Goal: Check status: Check status

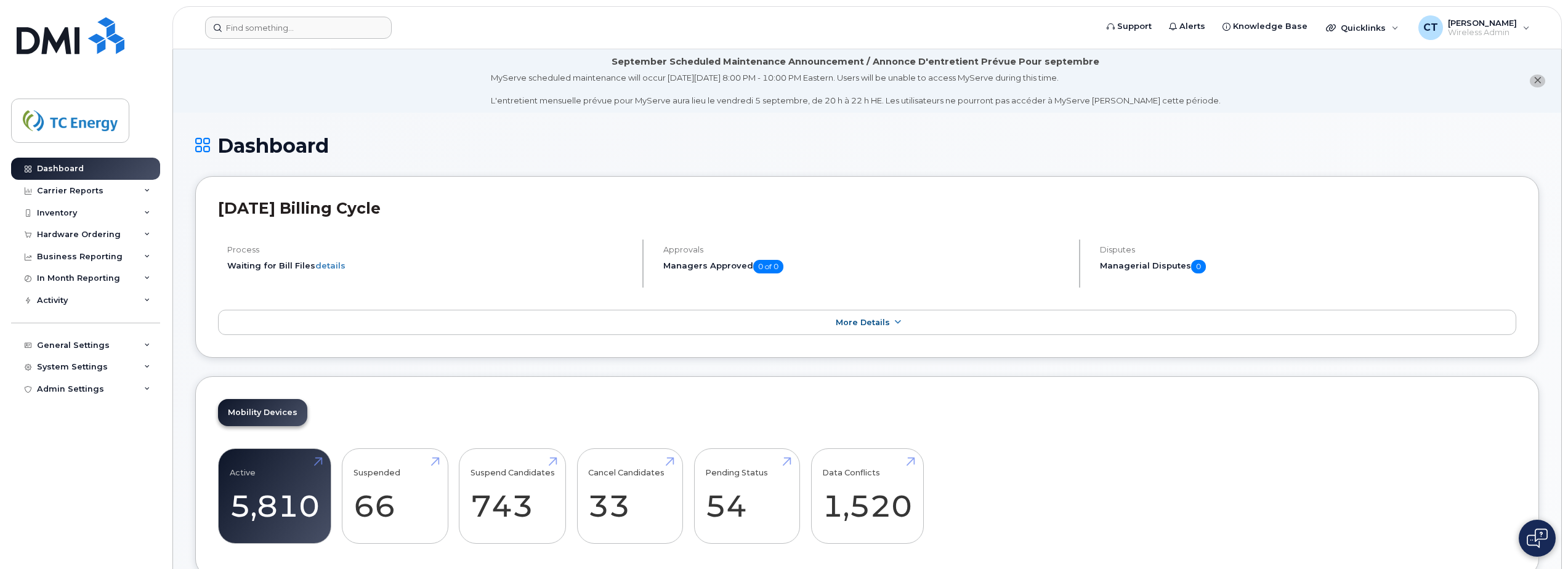
scroll to position [1668, 0]
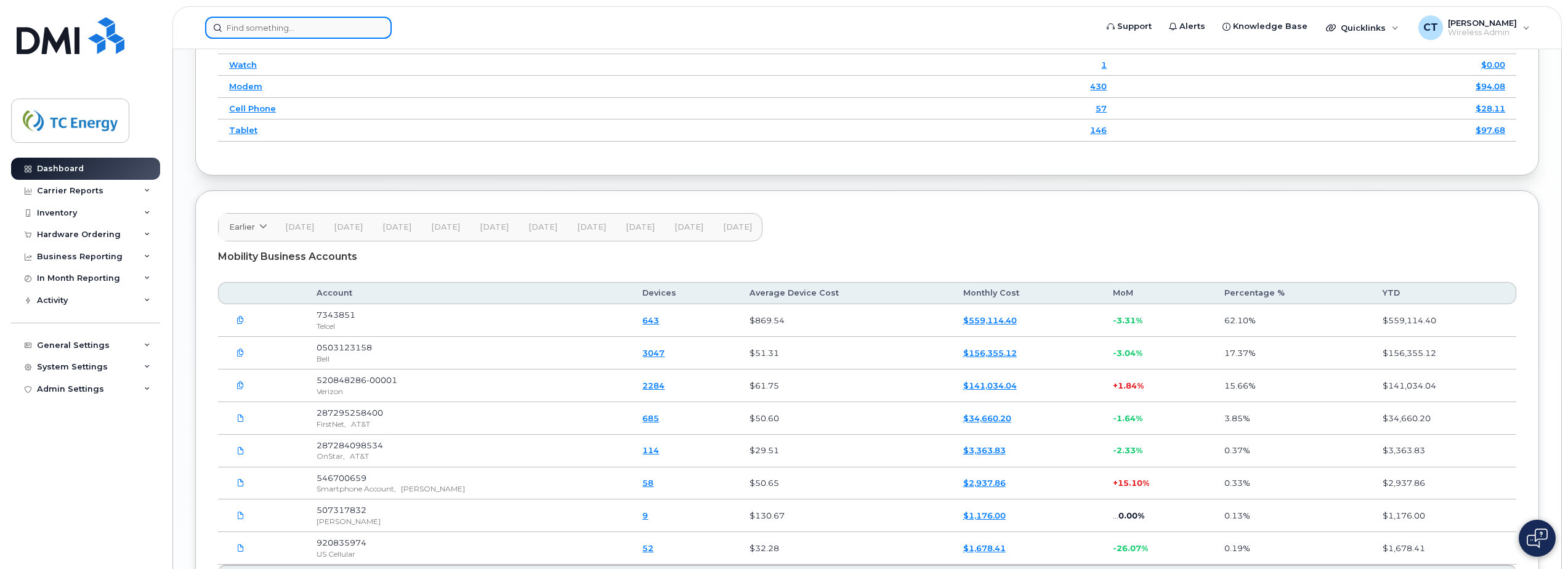
click at [298, 23] on input at bounding box center [298, 28] width 187 height 22
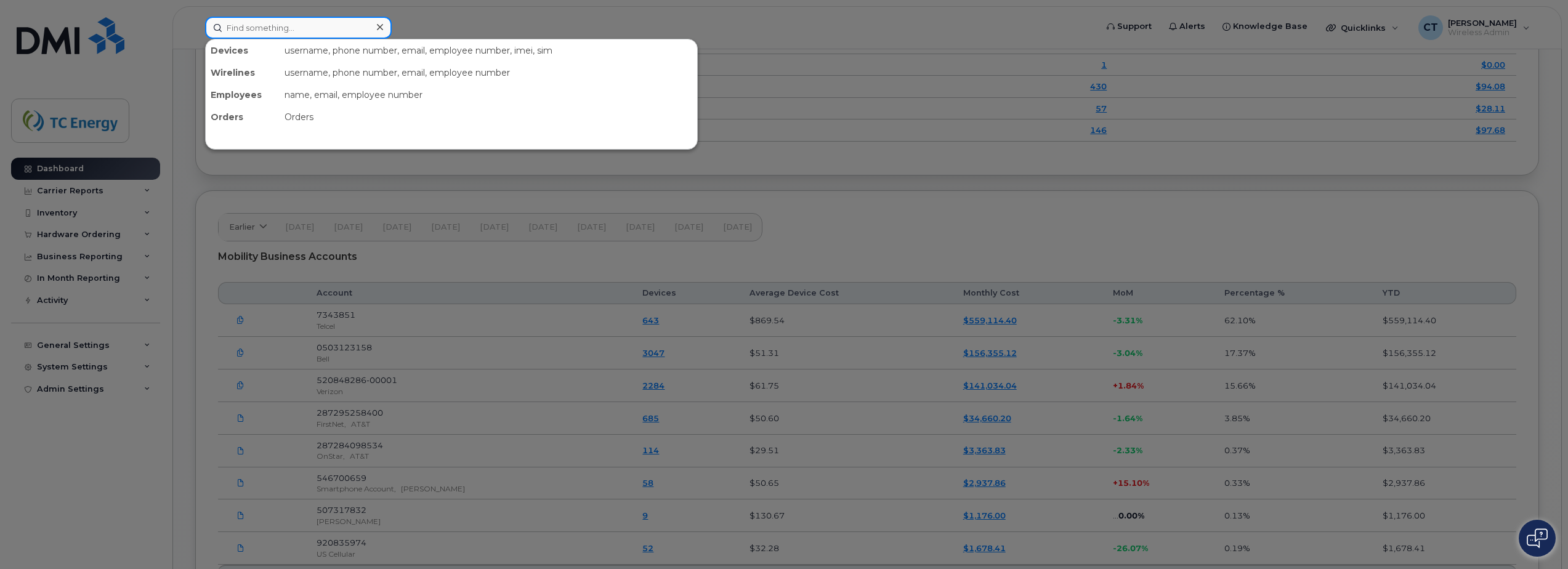
paste input "3065137846"
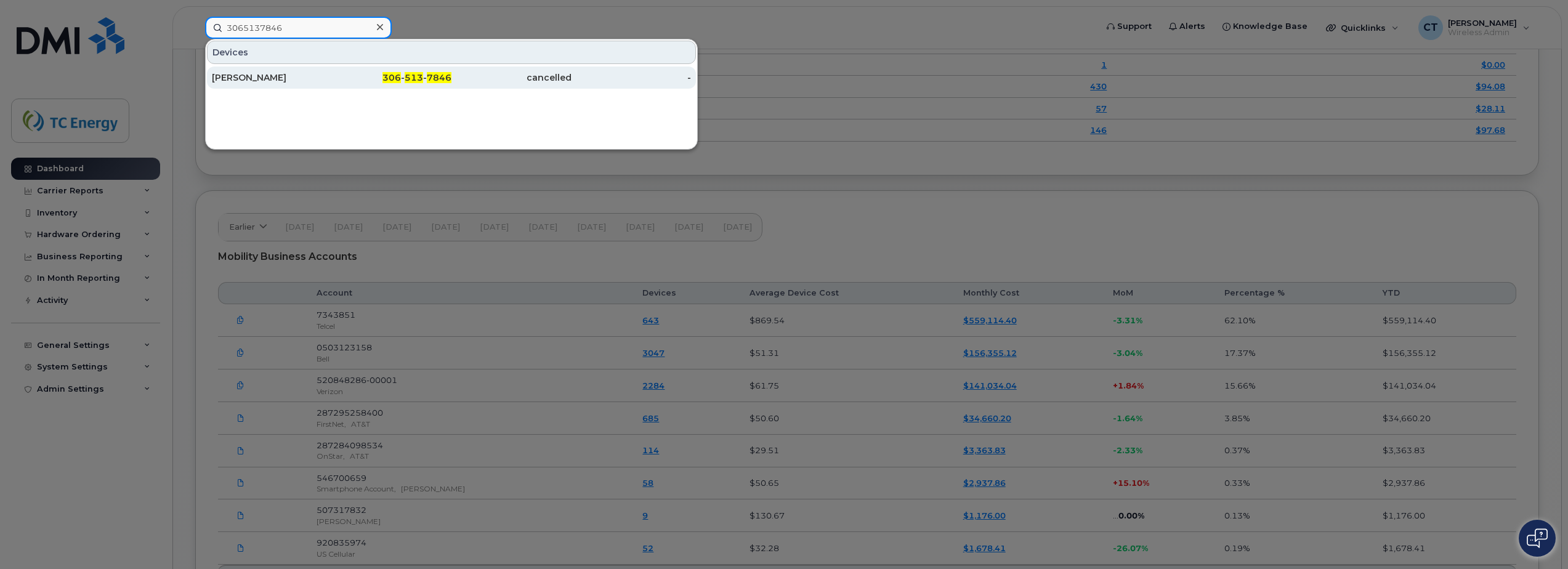
type input "3065137846"
click at [300, 77] on div "[PERSON_NAME]" at bounding box center [271, 78] width 120 height 12
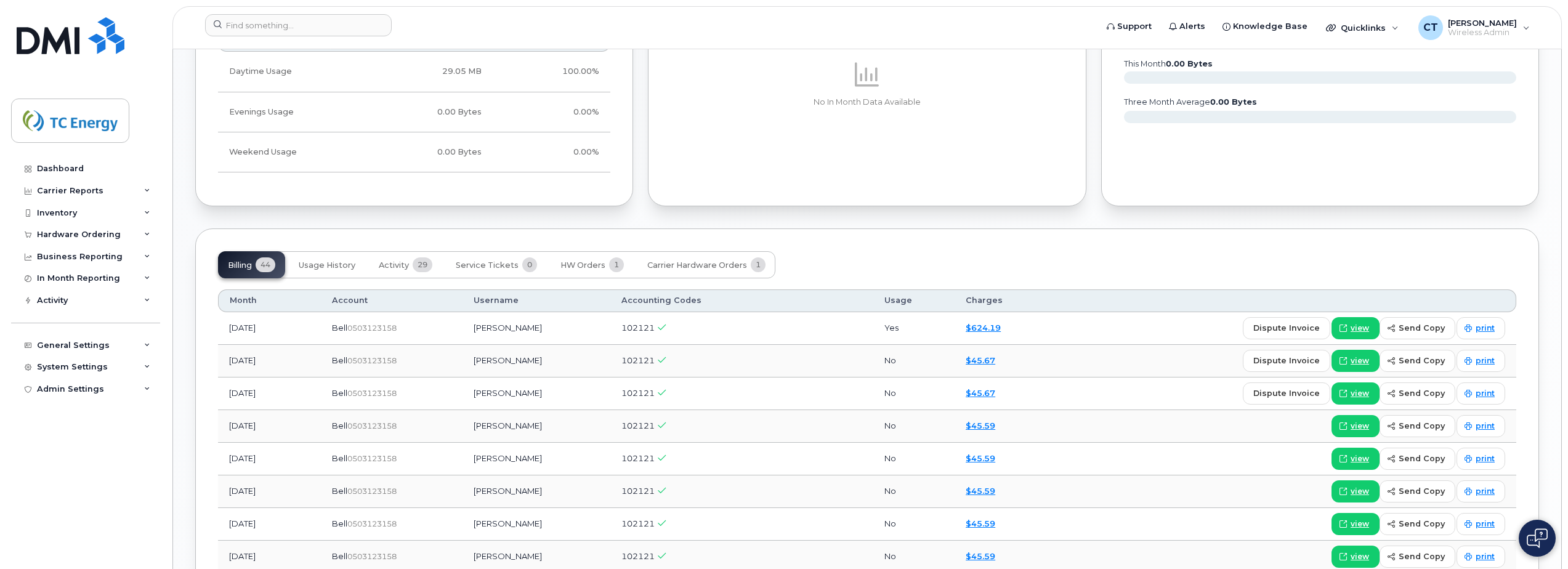
scroll to position [1000, 0]
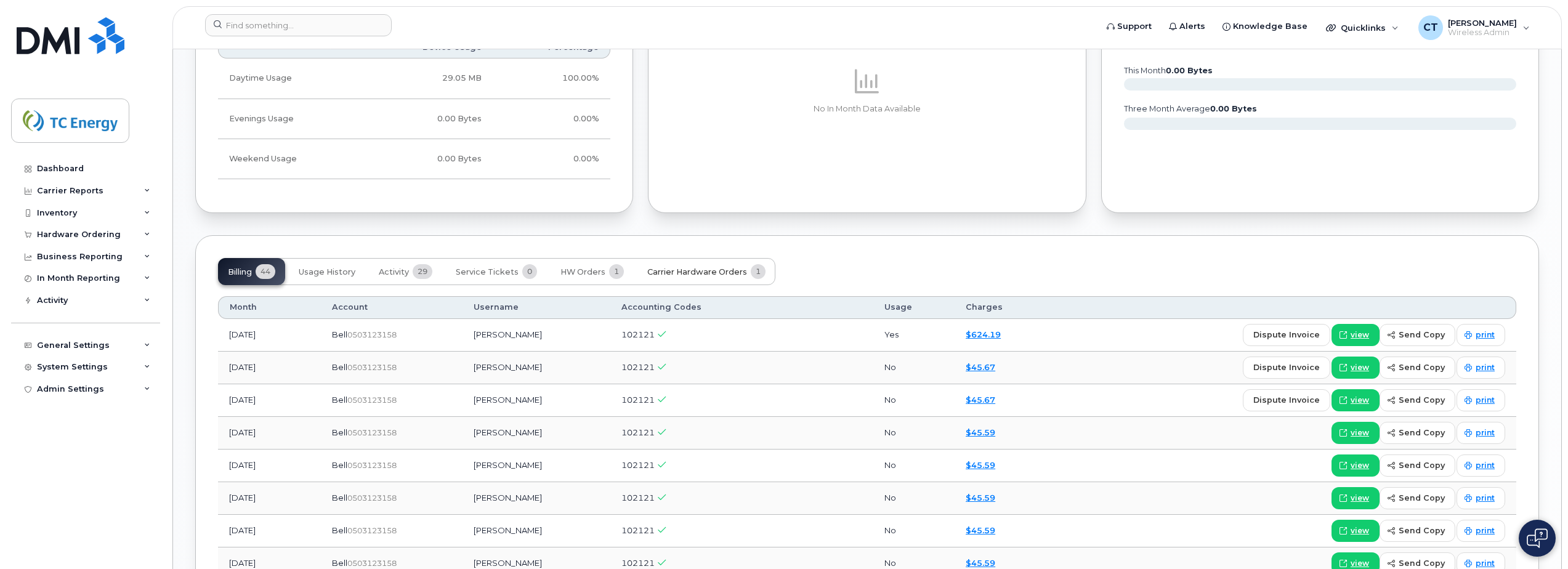
click at [719, 278] on button "Carrier Hardware Orders 1" at bounding box center [706, 271] width 138 height 27
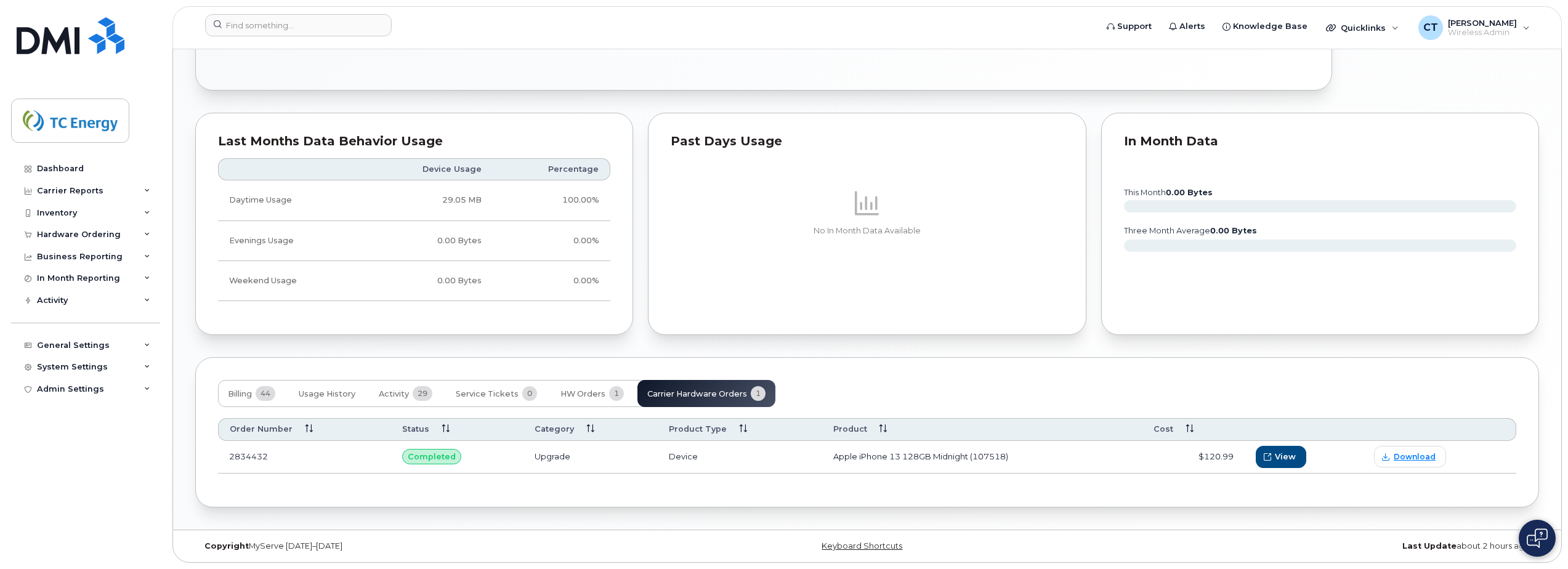
scroll to position [877, 0]
click at [1271, 455] on icon "button" at bounding box center [1268, 457] width 8 height 8
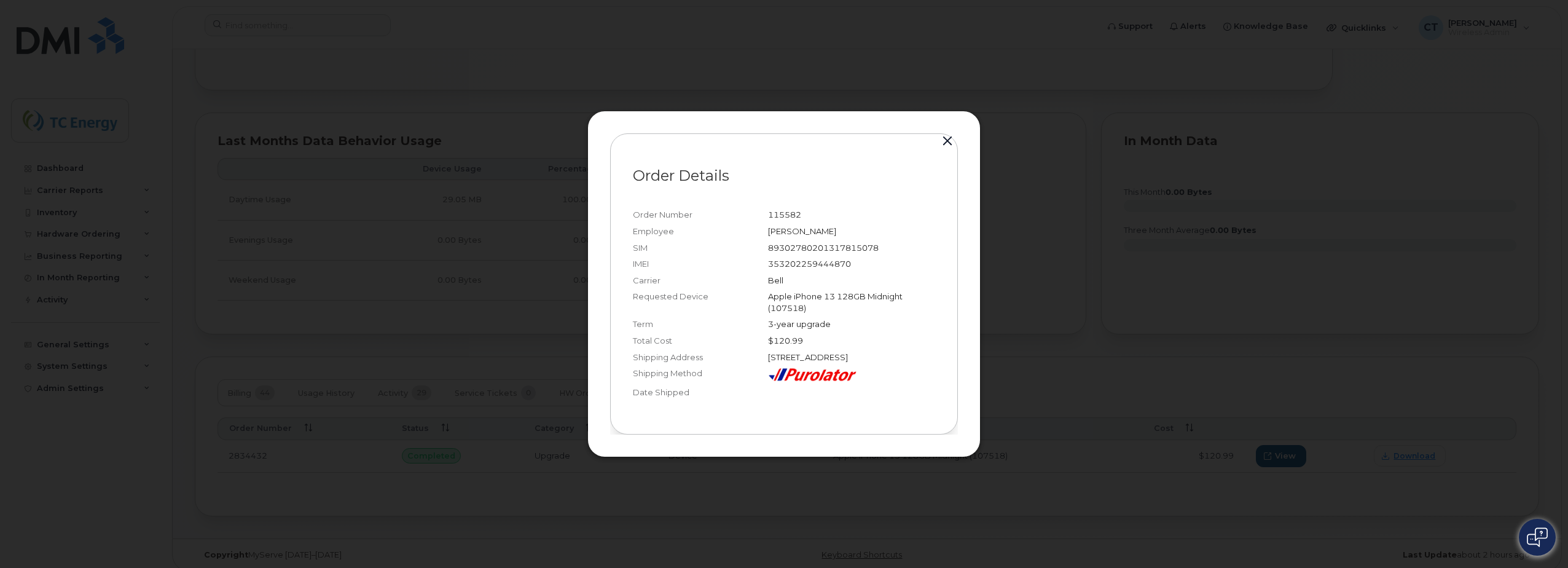
click at [950, 138] on button "button" at bounding box center [947, 141] width 19 height 17
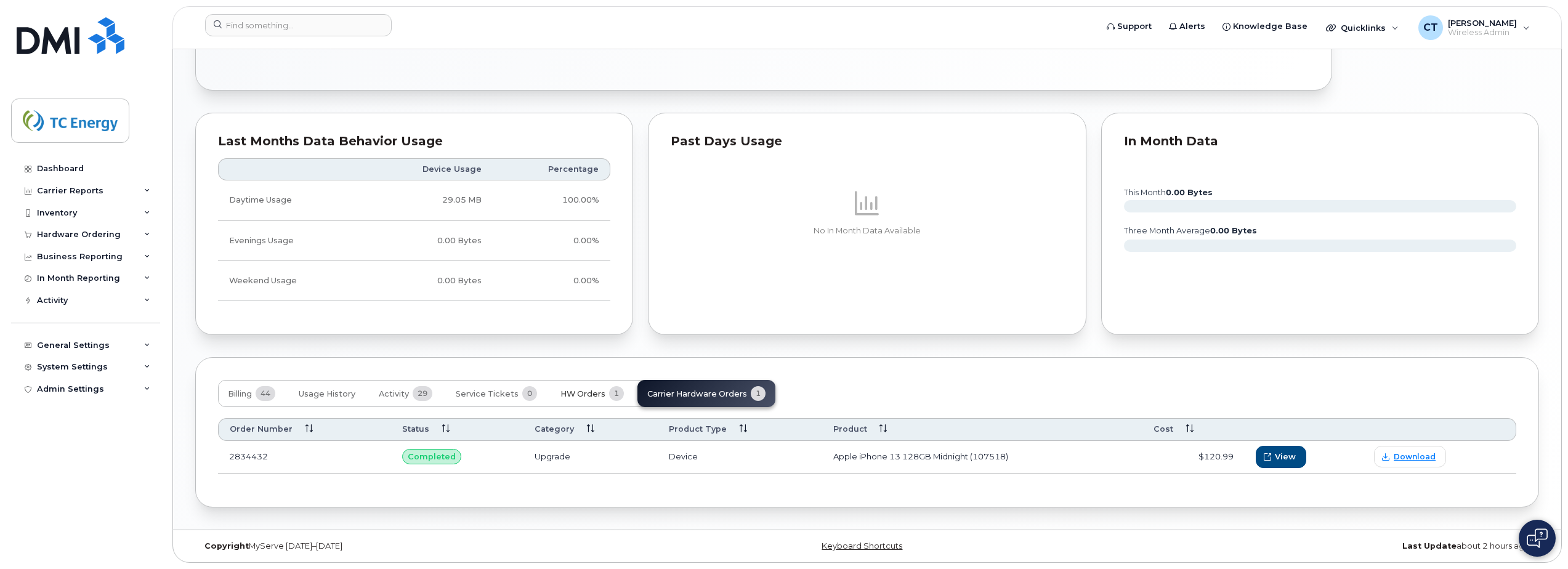
click at [604, 389] on button "HW Orders 1" at bounding box center [592, 393] width 83 height 27
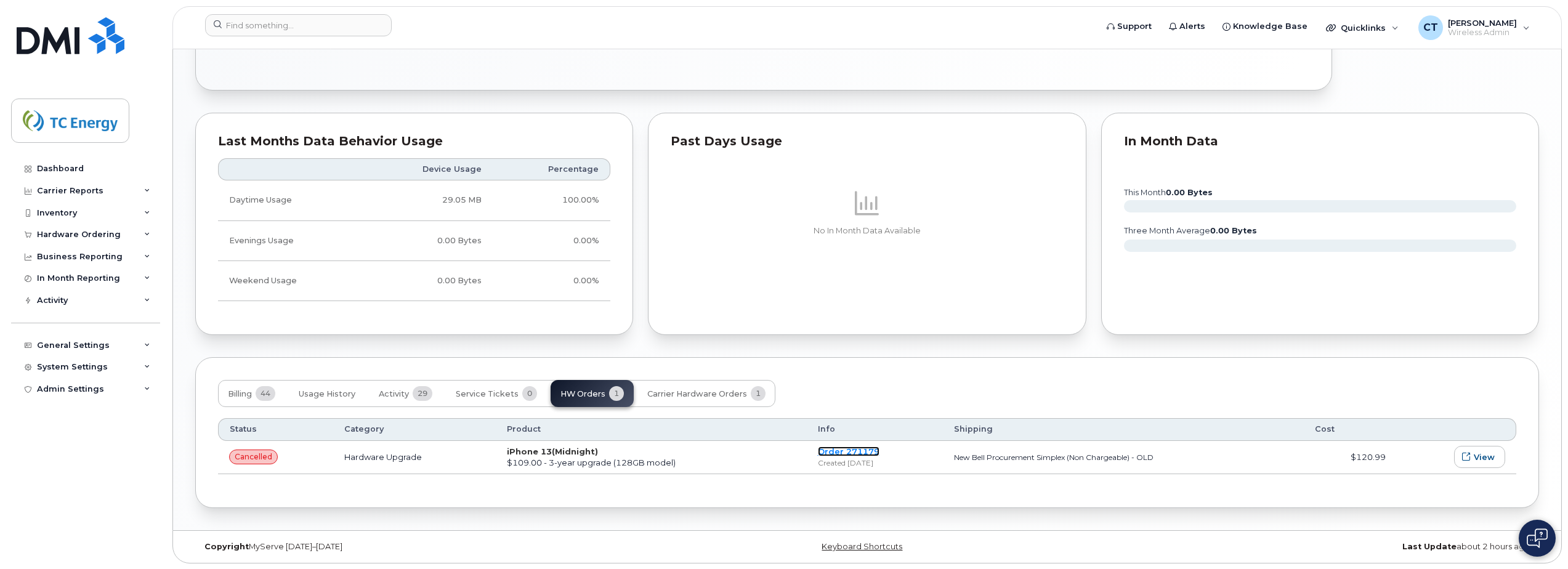
click at [842, 447] on link "Order 271179" at bounding box center [848, 451] width 62 height 10
click at [257, 388] on button "Billing 44" at bounding box center [251, 393] width 67 height 27
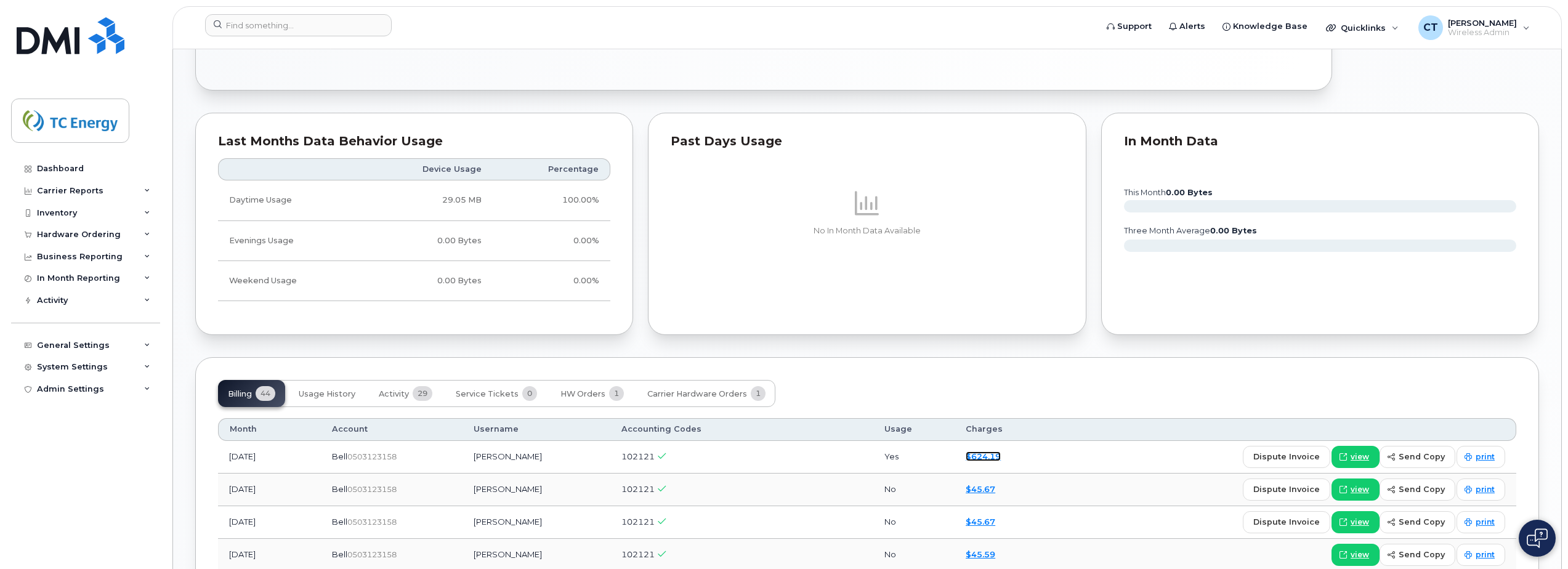
click at [991, 453] on link "$624.19" at bounding box center [983, 456] width 35 height 10
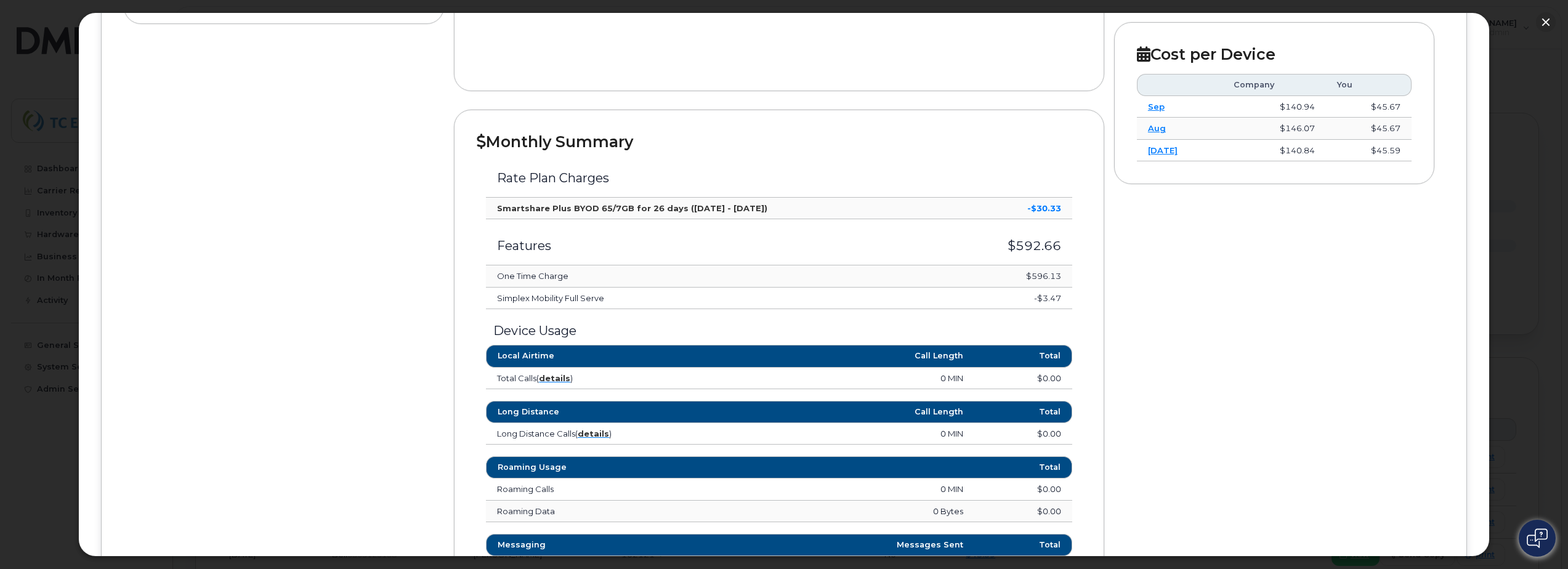
scroll to position [308, 0]
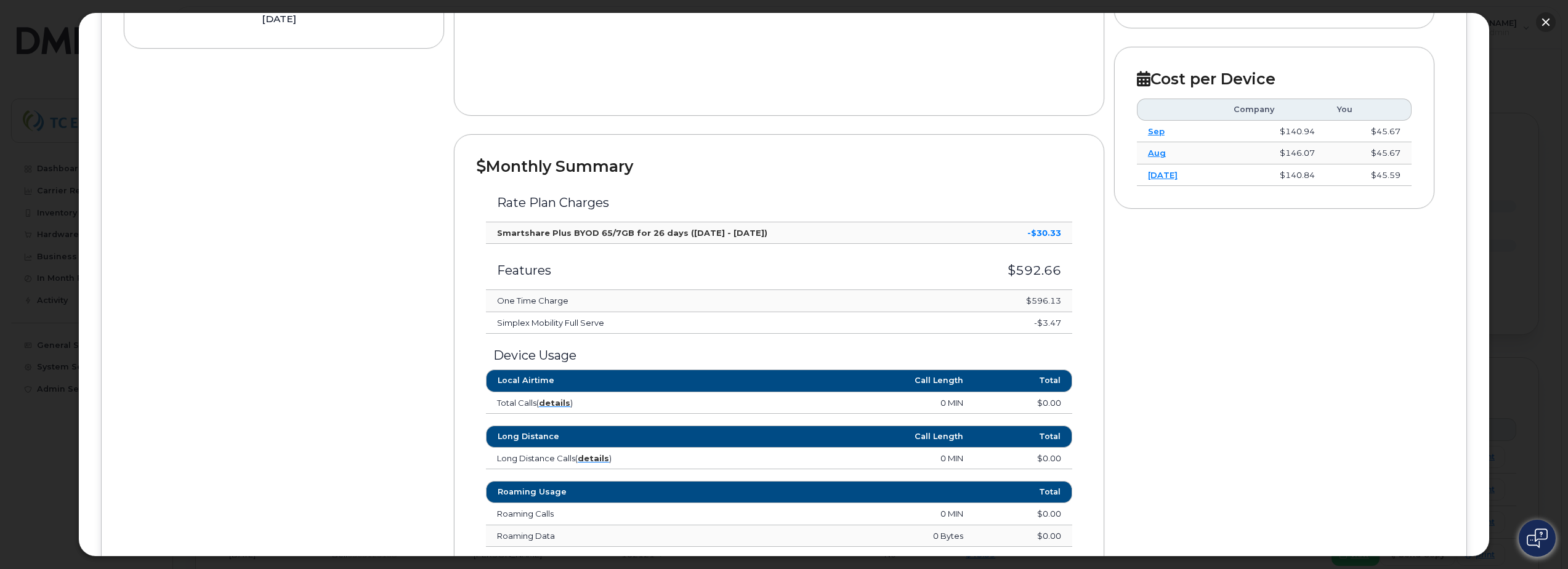
click at [1550, 22] on button "button" at bounding box center [1545, 22] width 19 height 19
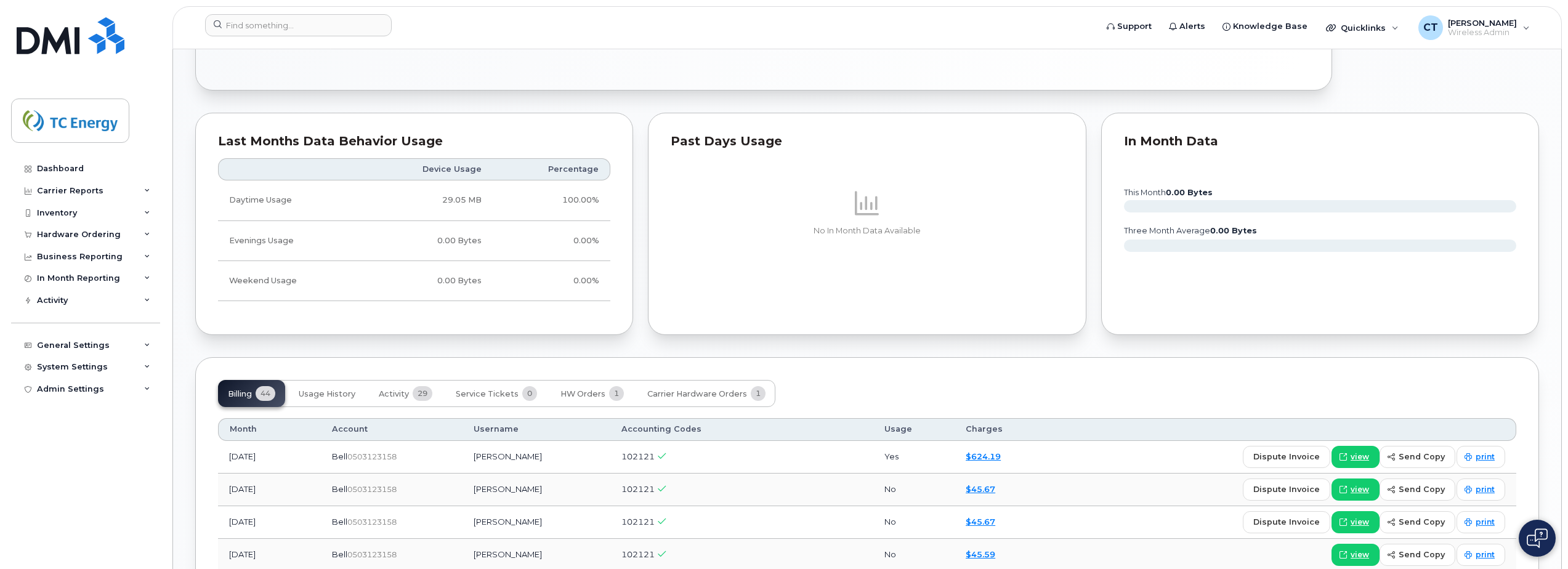
scroll to position [631, 0]
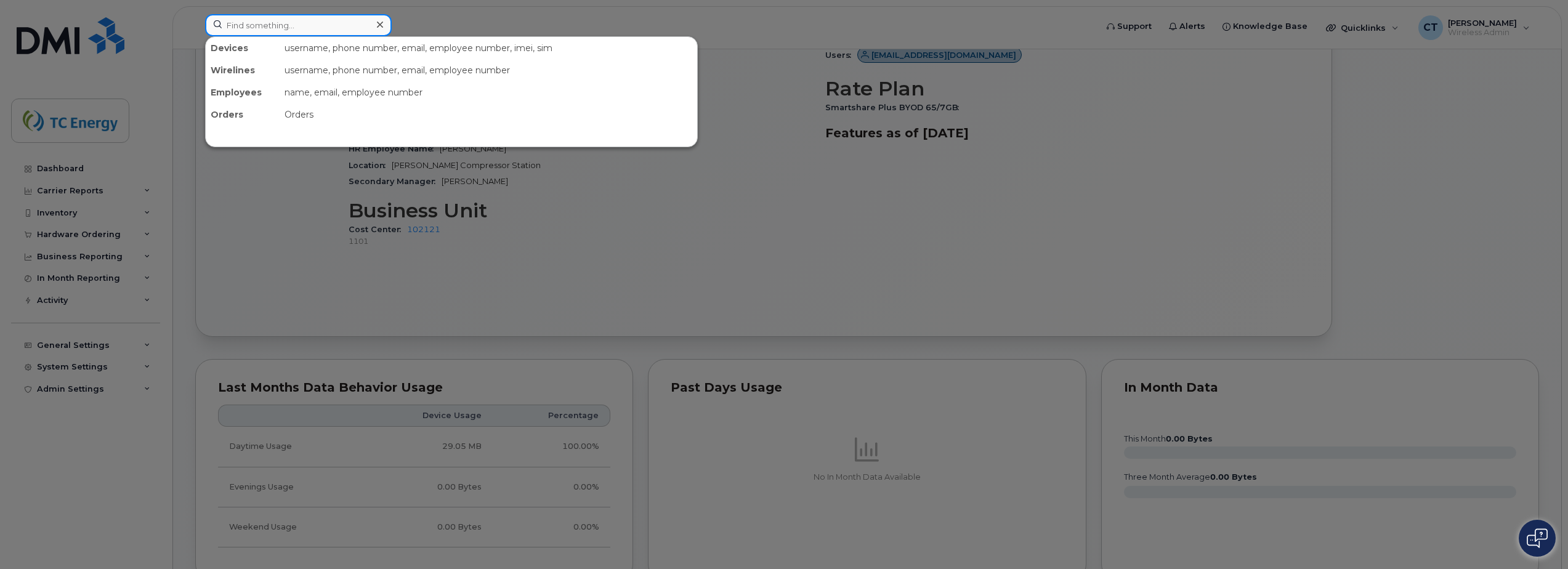
paste input "4034620154"
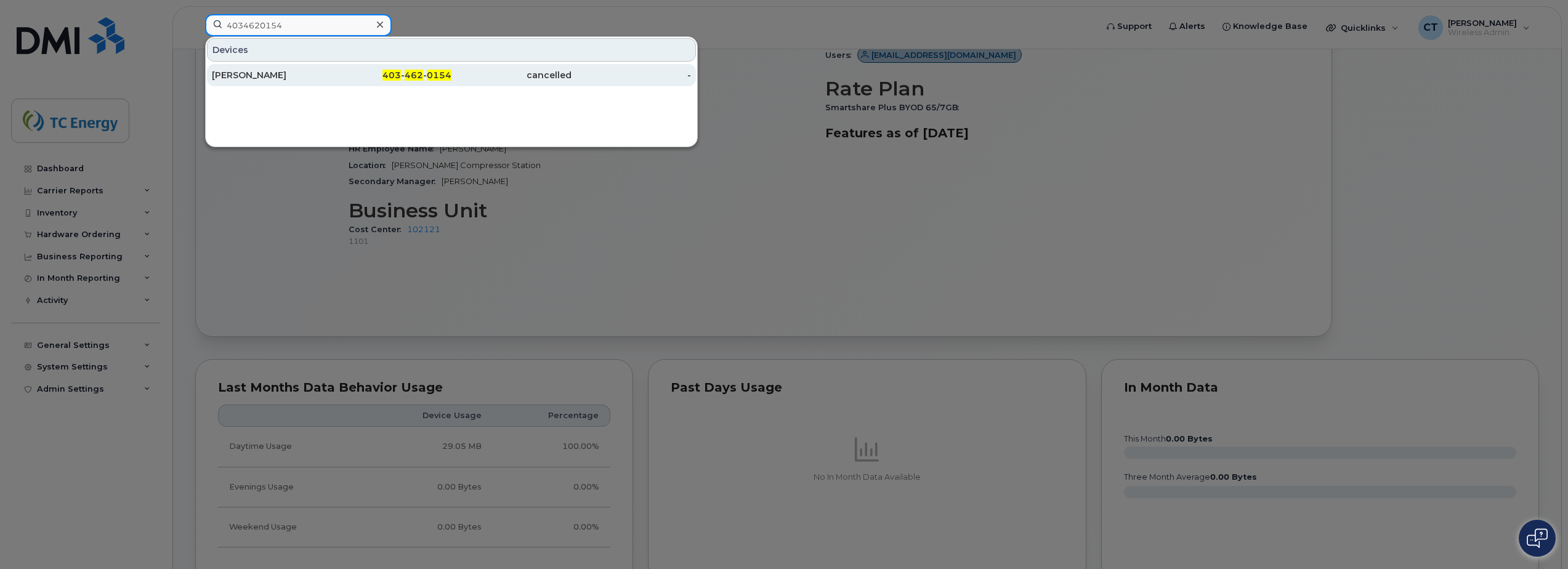
type input "4034620154"
click at [359, 73] on div "403 - 462 - 0154" at bounding box center [391, 75] width 120 height 12
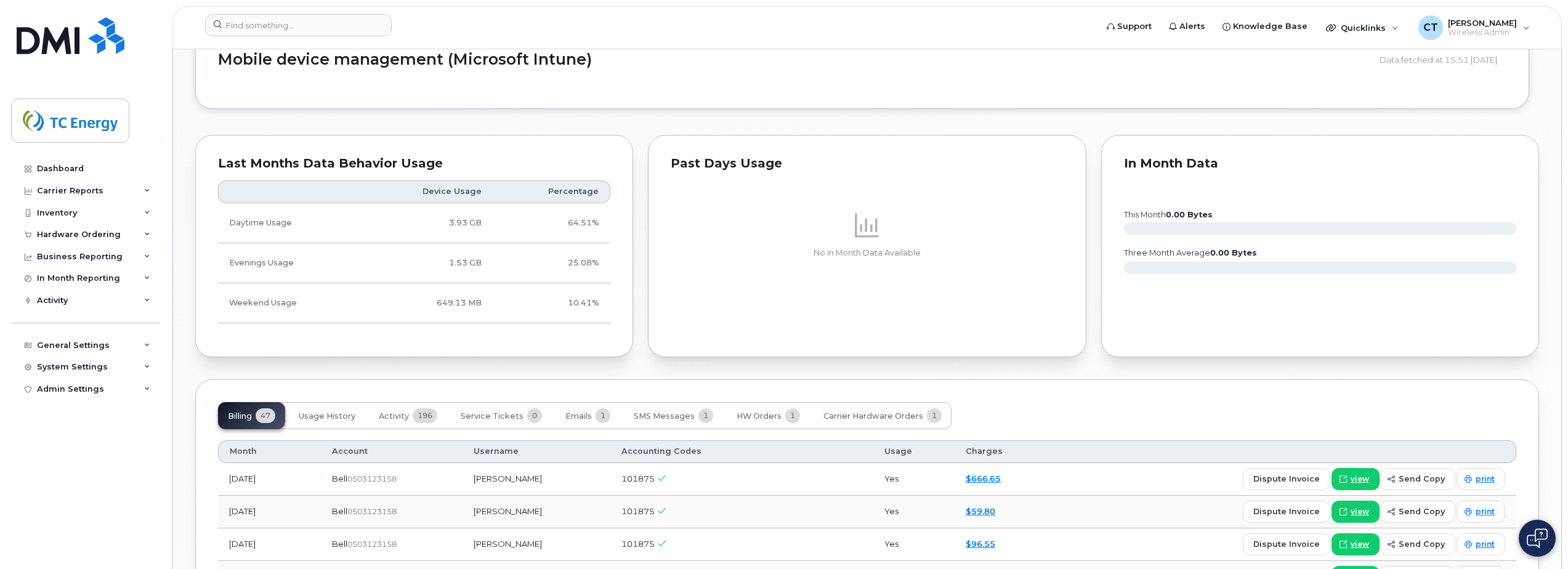
scroll to position [854, 0]
